Goal: Navigation & Orientation: Find specific page/section

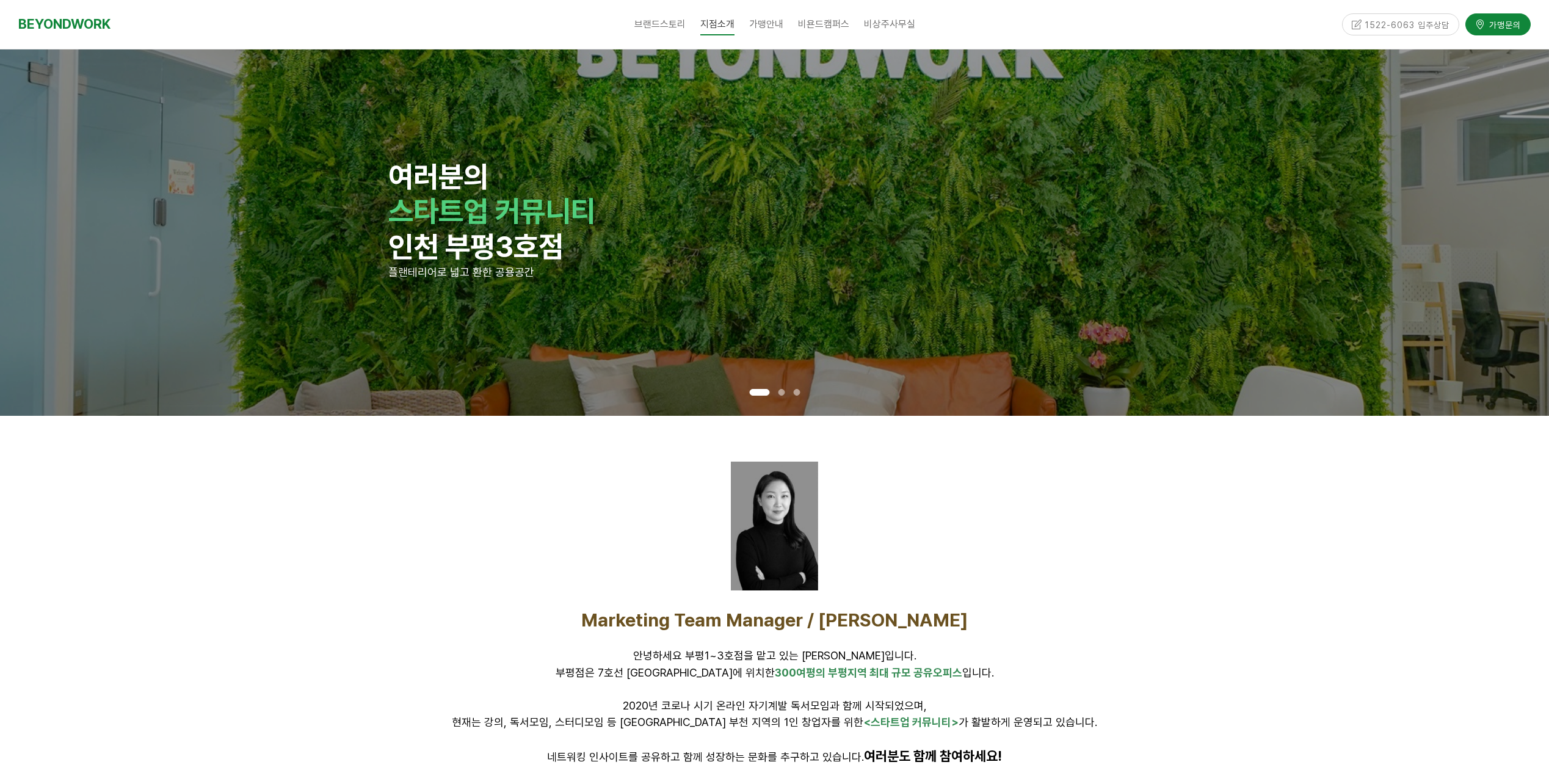
scroll to position [1426, 0]
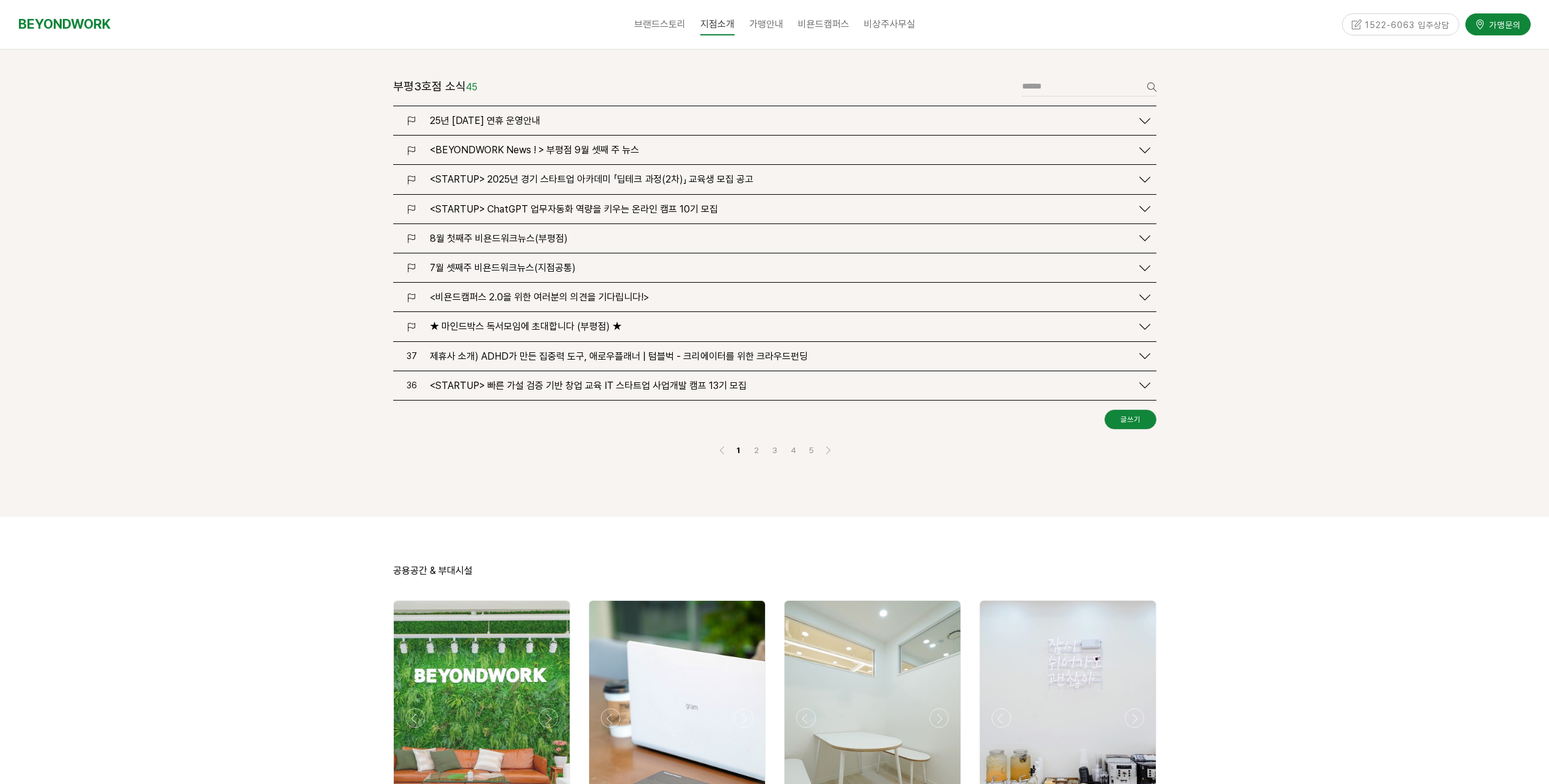
click at [547, 232] on span "8월 첫째주 비욘드워크뉴스(부평점)" at bounding box center [498, 238] width 138 height 12
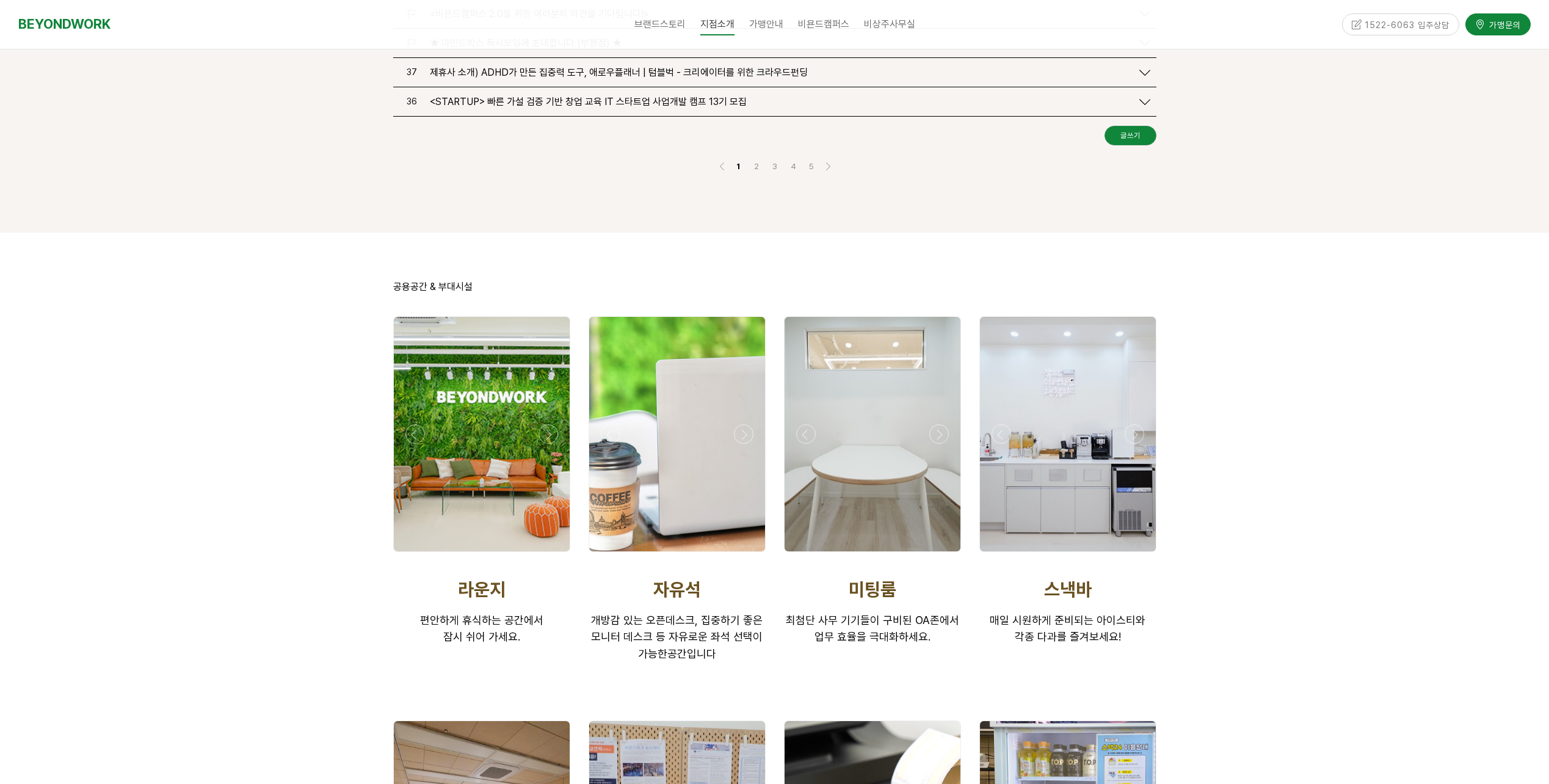
scroll to position [2951, 0]
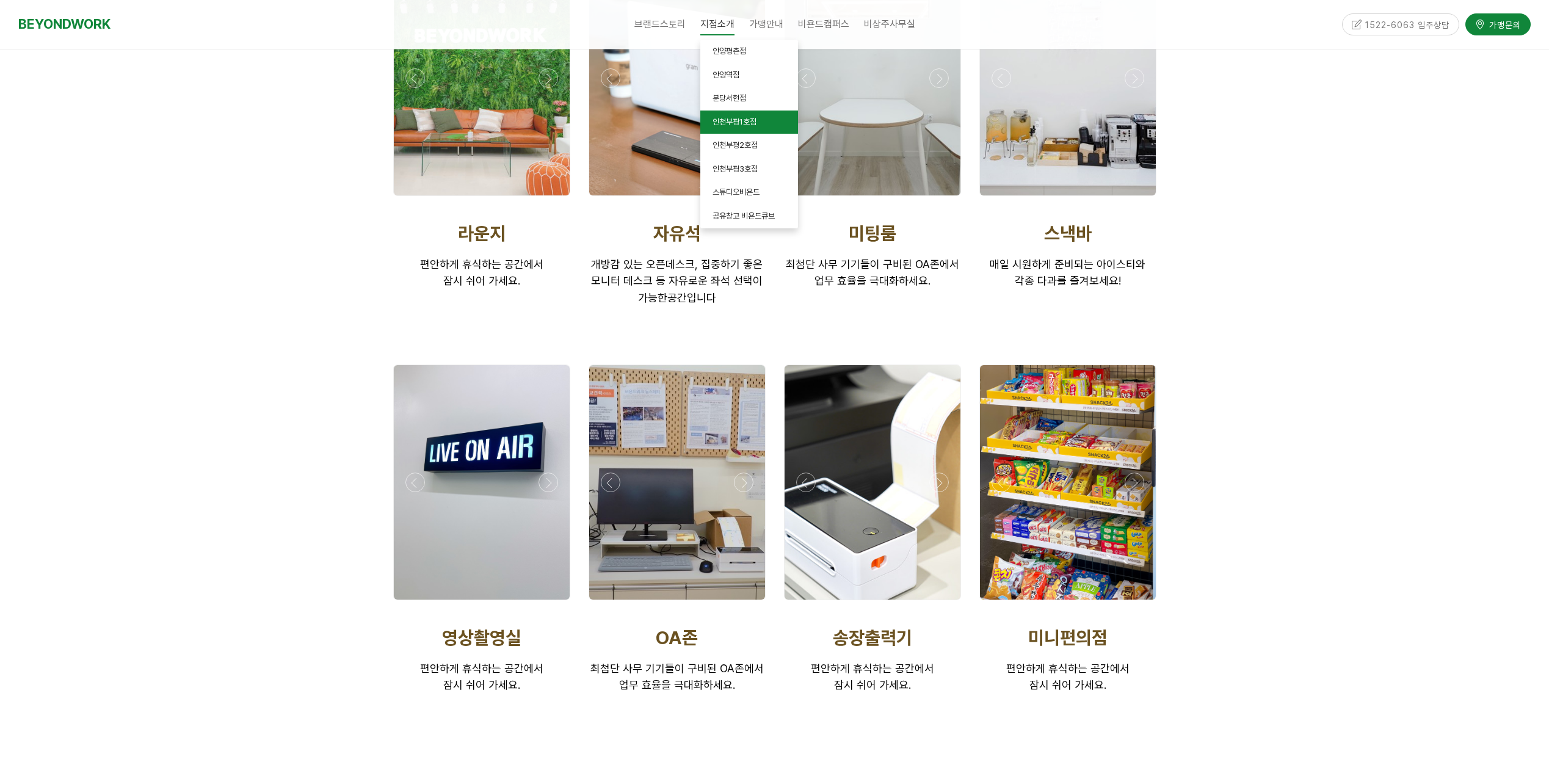
click at [756, 123] on span "인천부평1호점" at bounding box center [734, 122] width 44 height 9
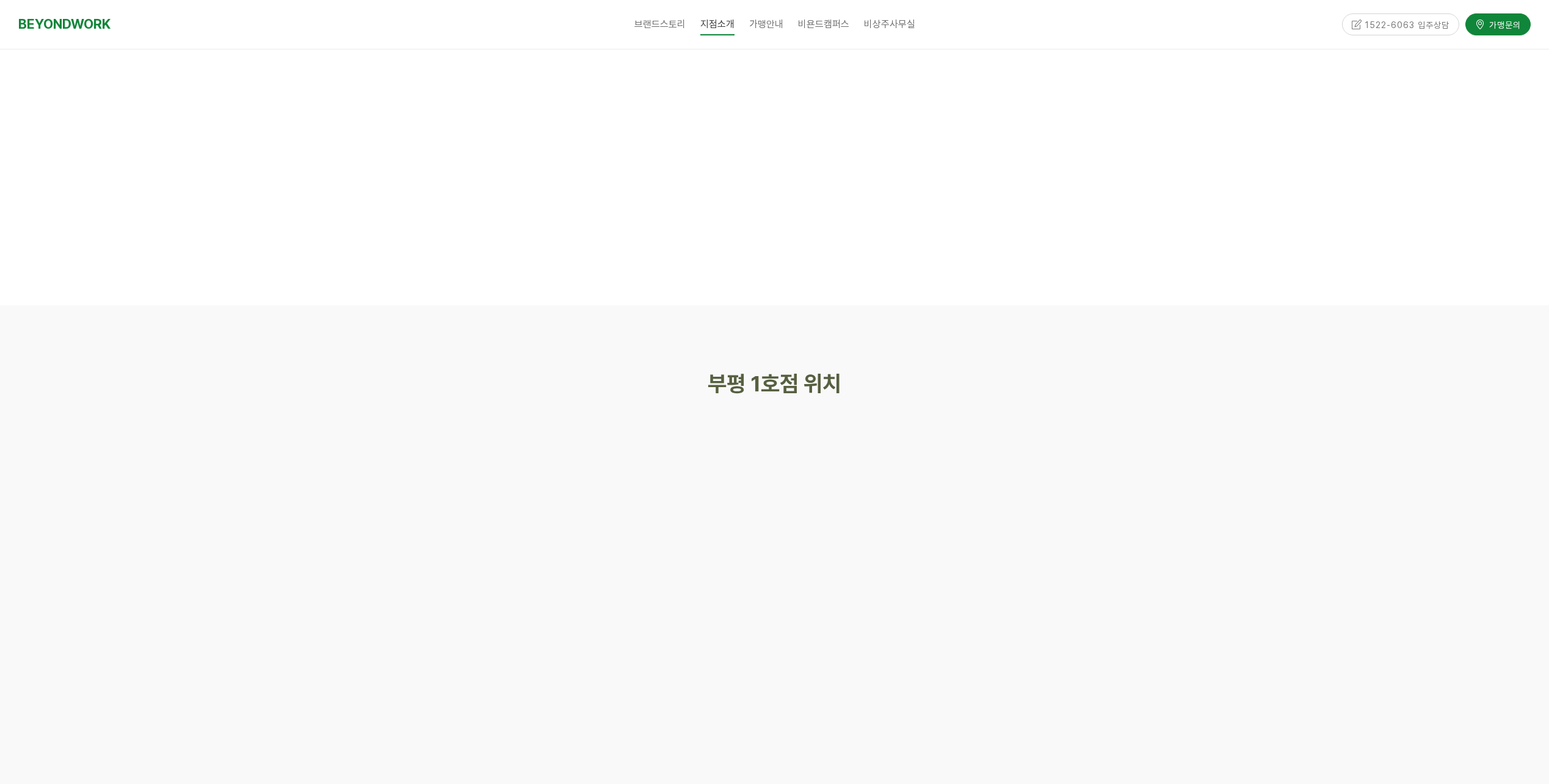
scroll to position [5187, 0]
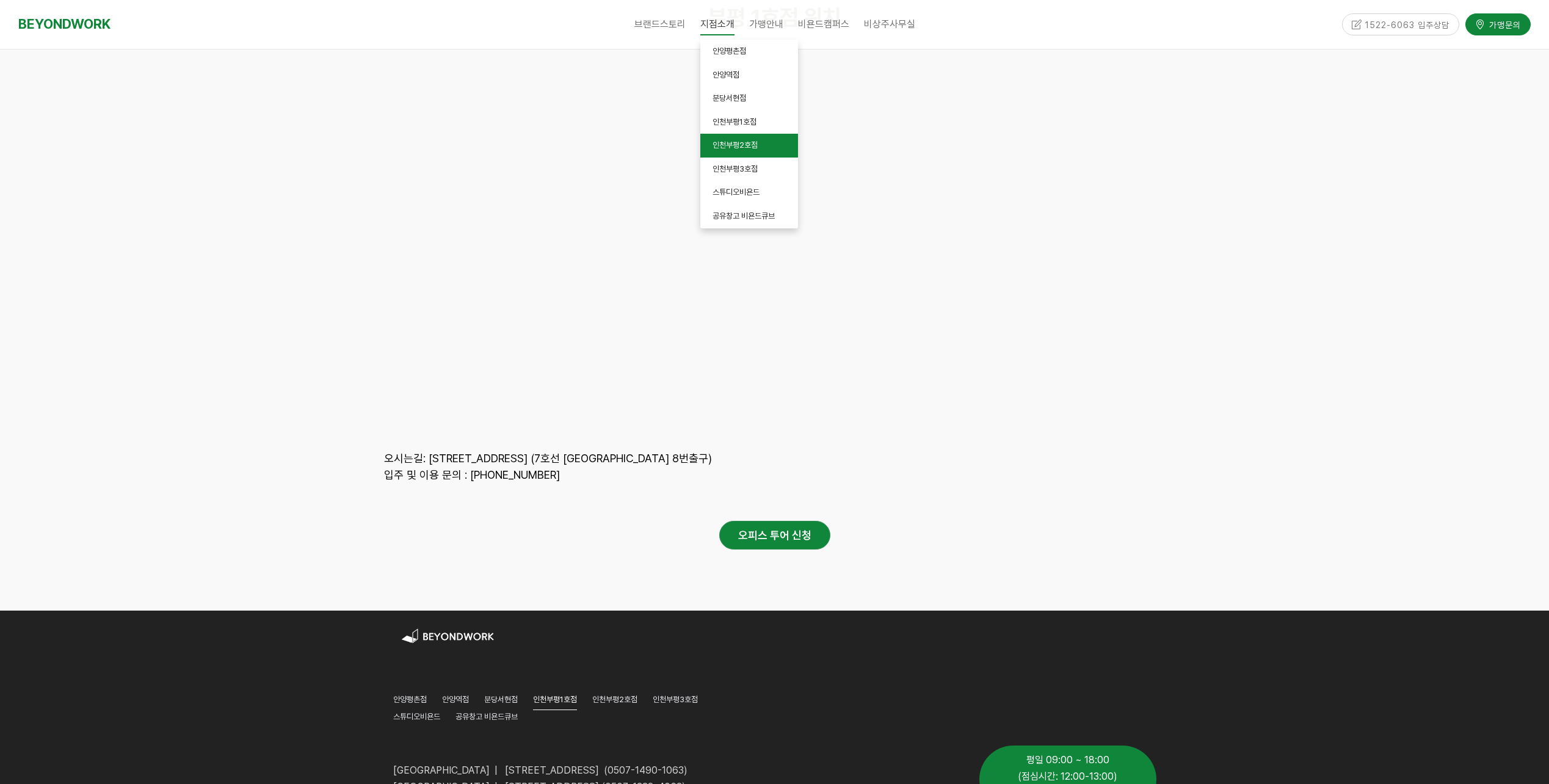
click at [753, 140] on link "인천부평2호점" at bounding box center [749, 145] width 97 height 23
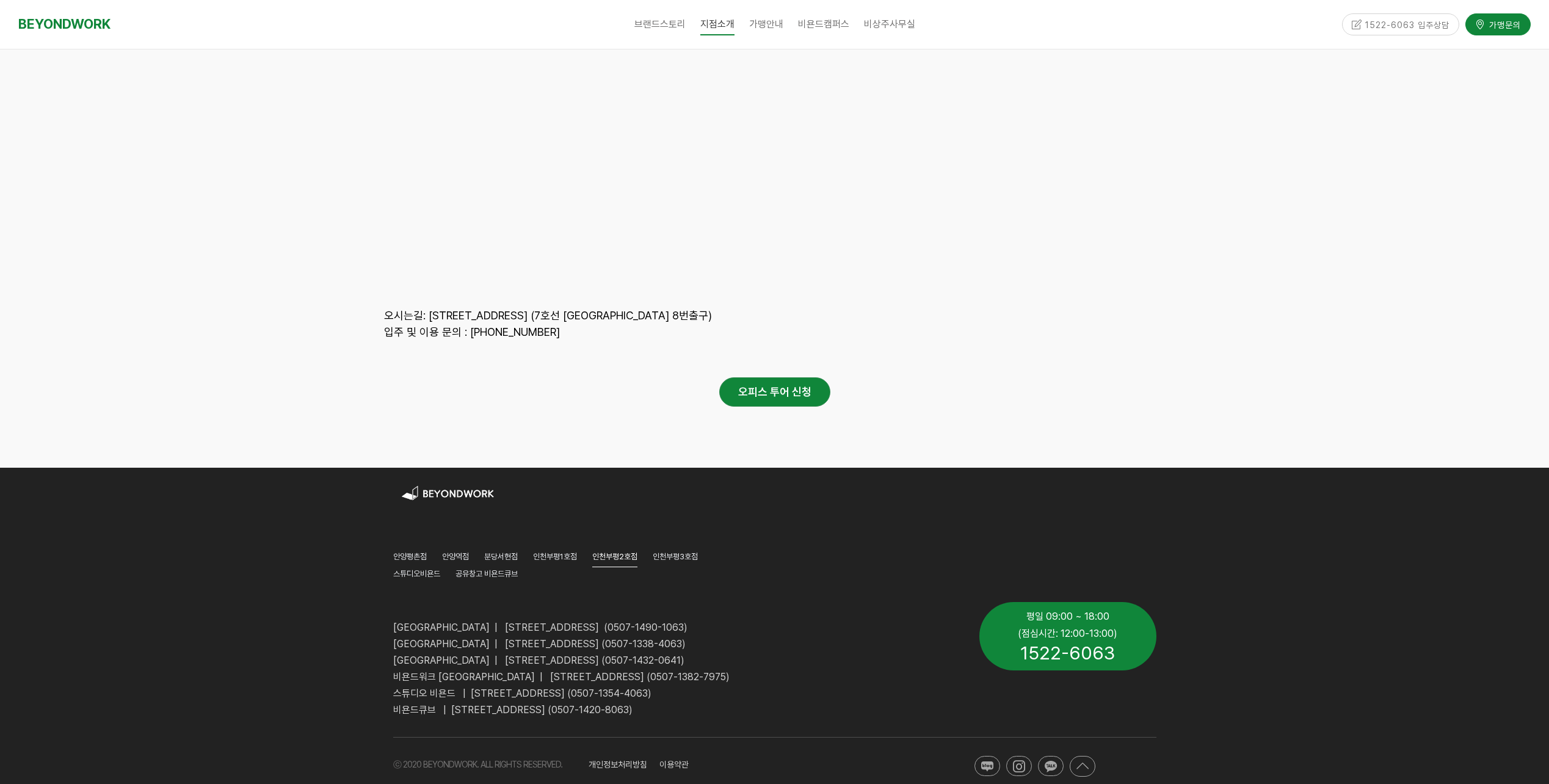
scroll to position [5779, 0]
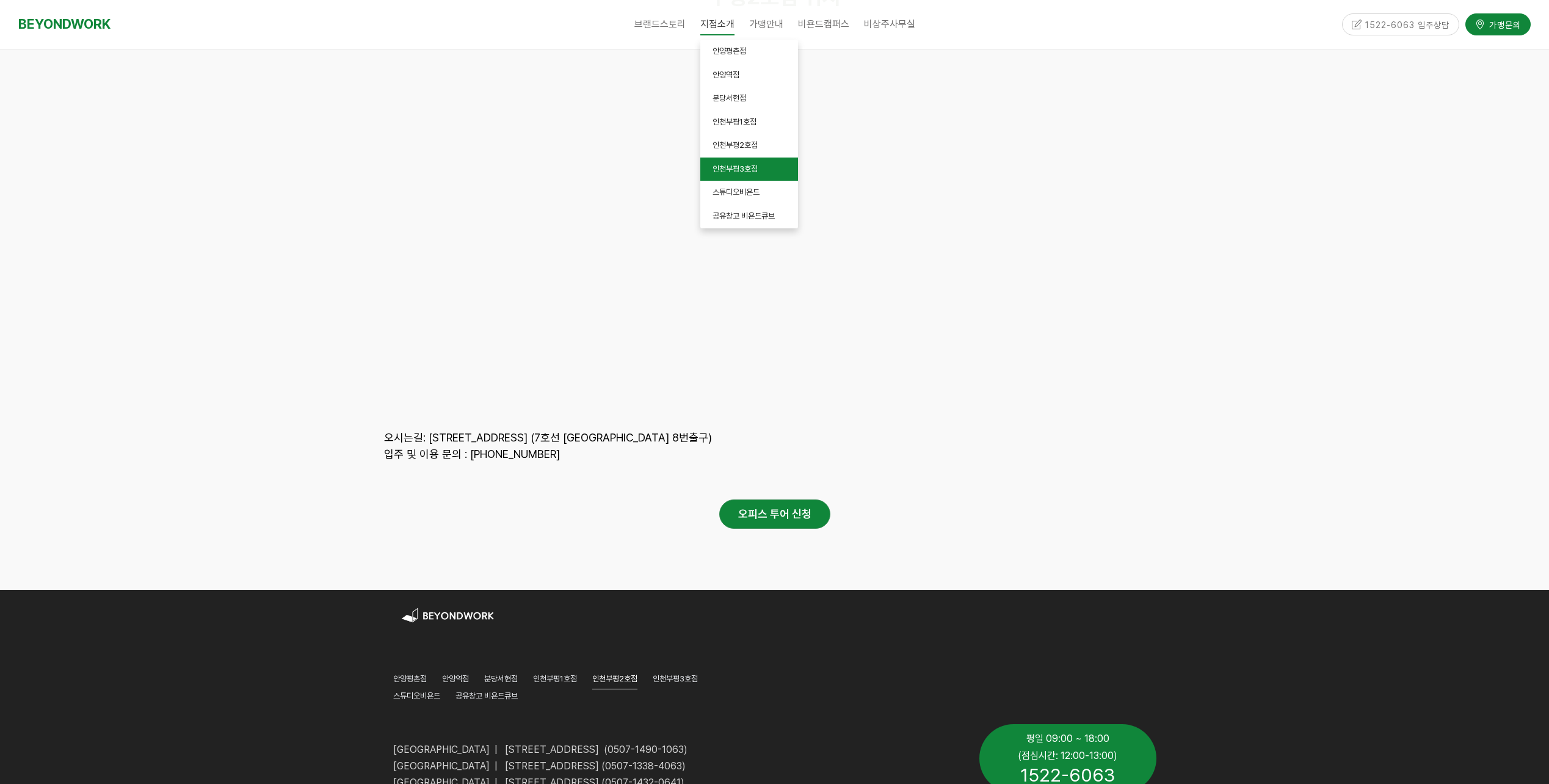
click at [752, 170] on span "인천부평3호점" at bounding box center [735, 168] width 45 height 9
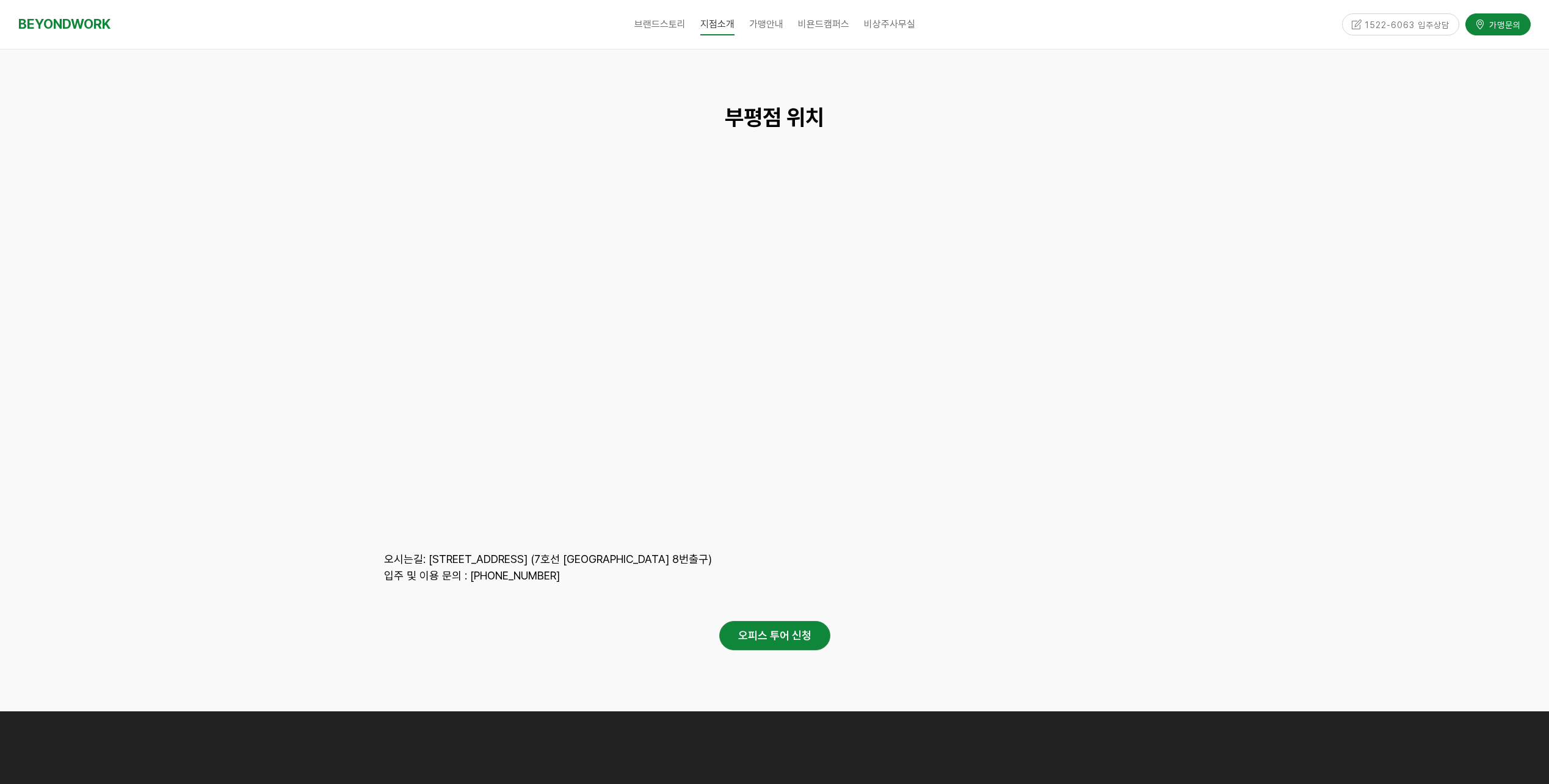
scroll to position [5628, 0]
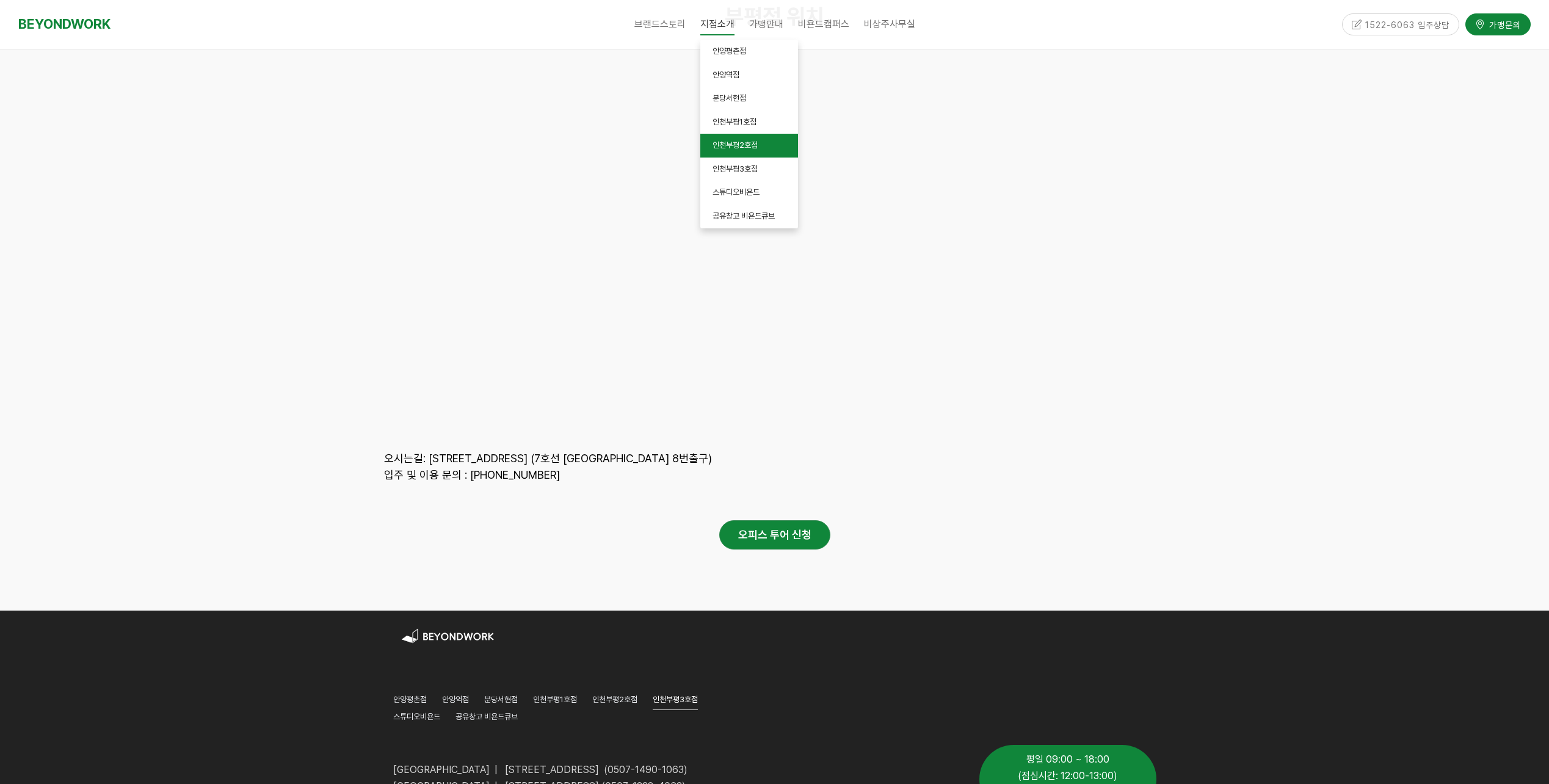
click at [742, 145] on span "인천부평2호점" at bounding box center [735, 145] width 45 height 9
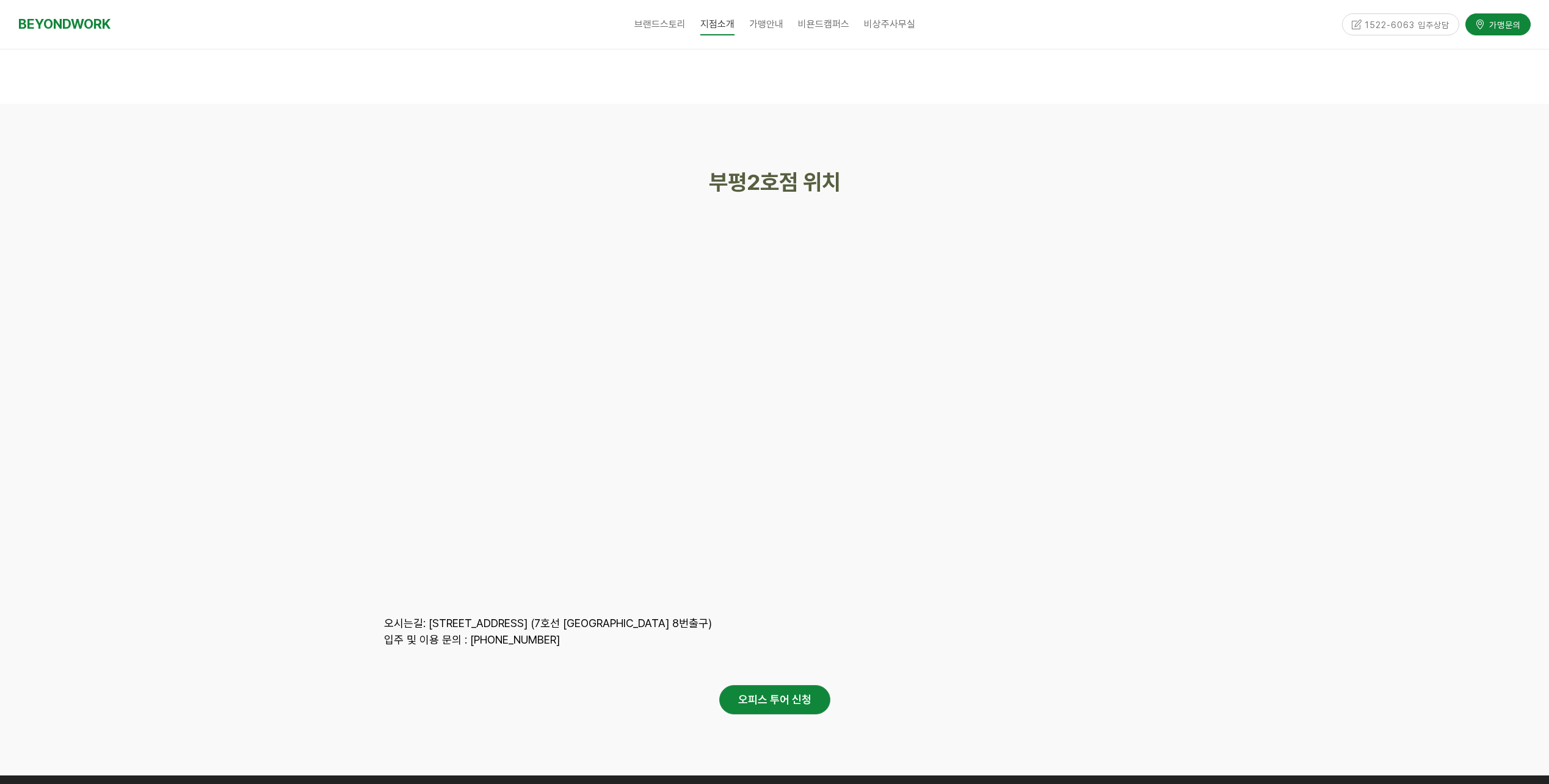
scroll to position [5658, 0]
